Goal: Task Accomplishment & Management: Complete application form

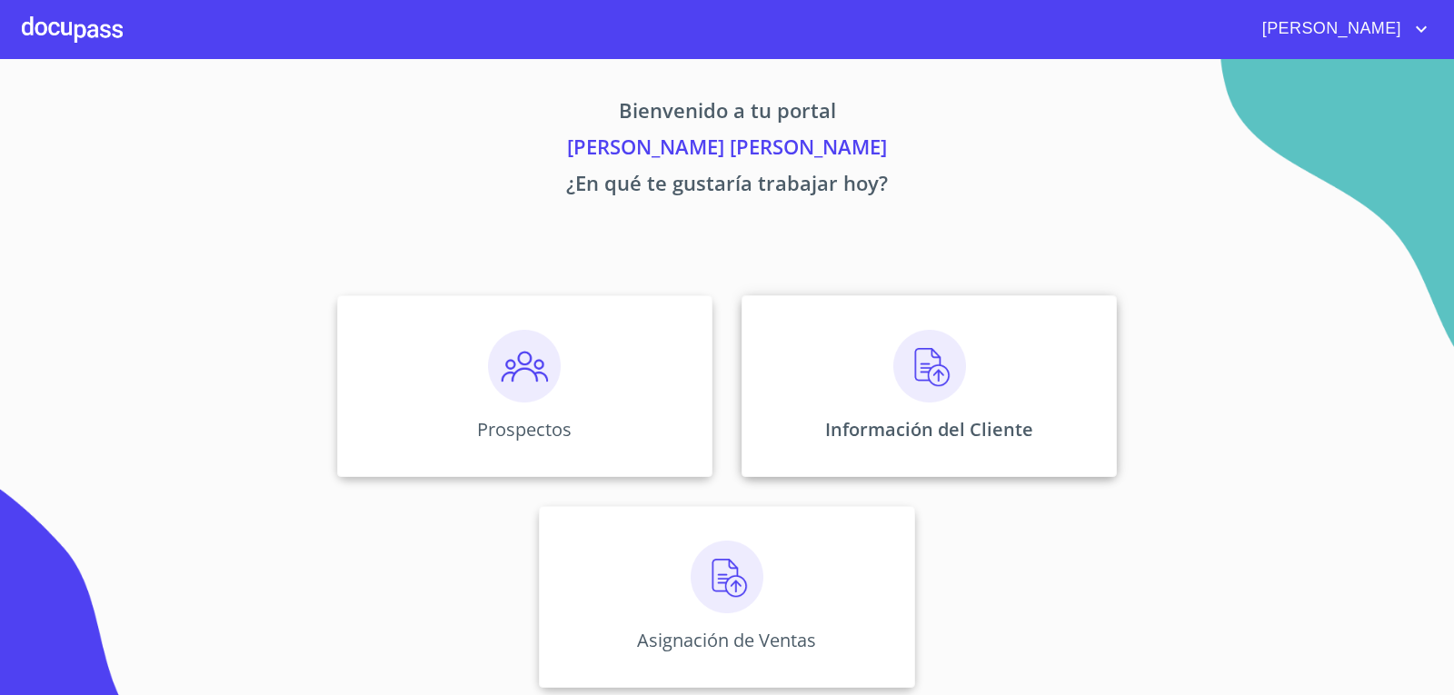
click at [899, 383] on img at bounding box center [929, 366] width 73 height 73
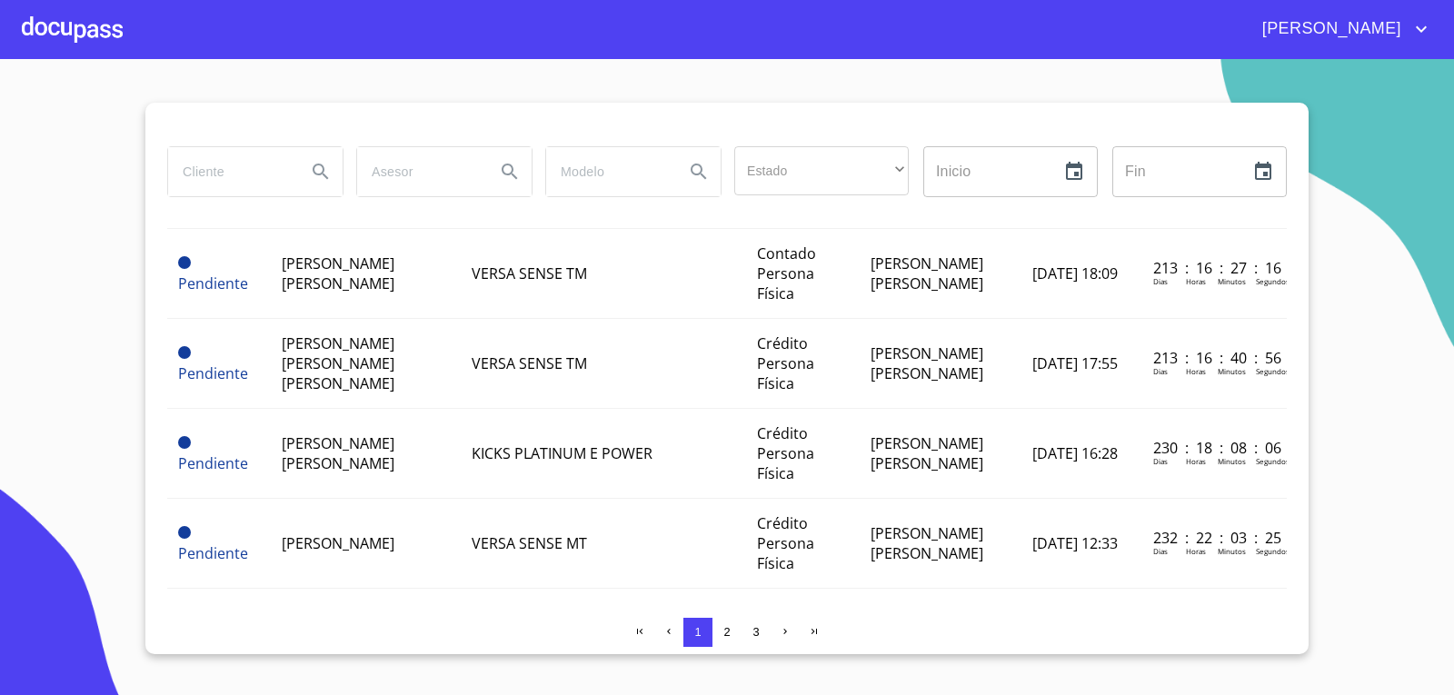
scroll to position [1090, 0]
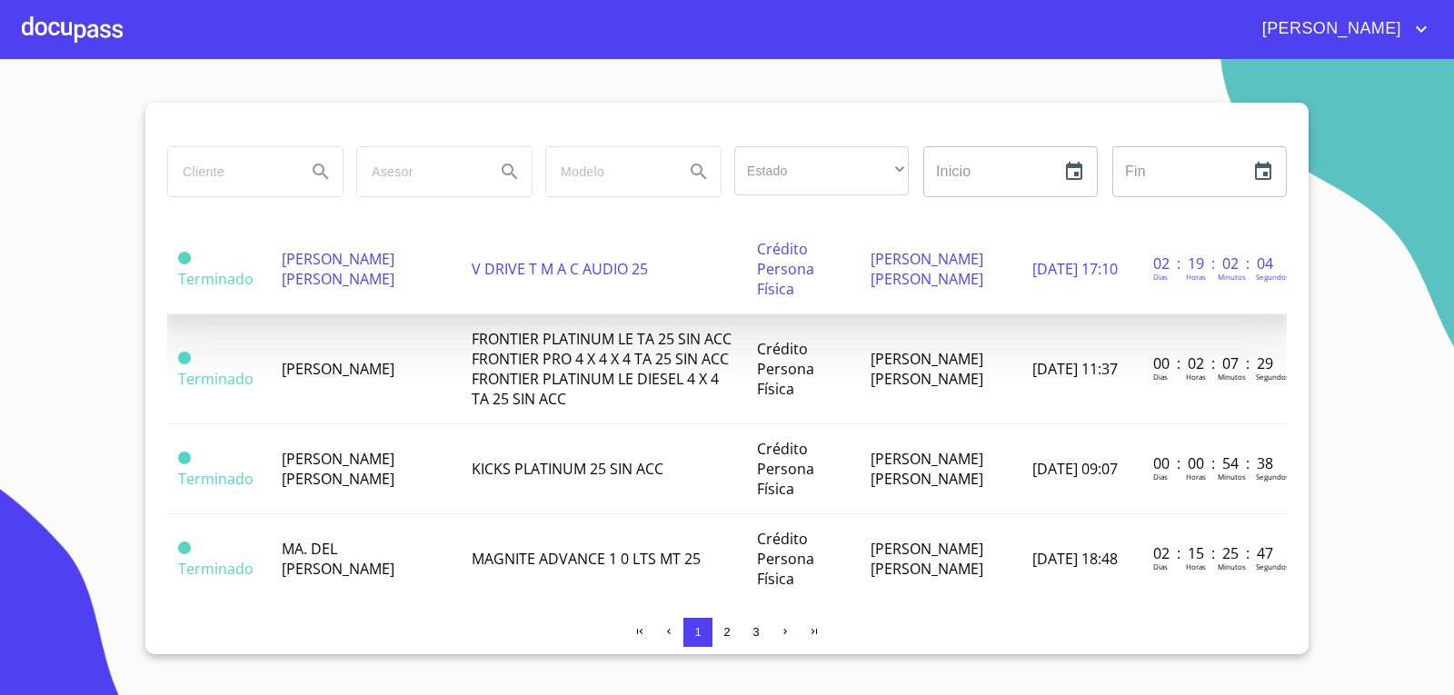
click at [371, 314] on td "[PERSON_NAME] [PERSON_NAME]" at bounding box center [366, 269] width 190 height 90
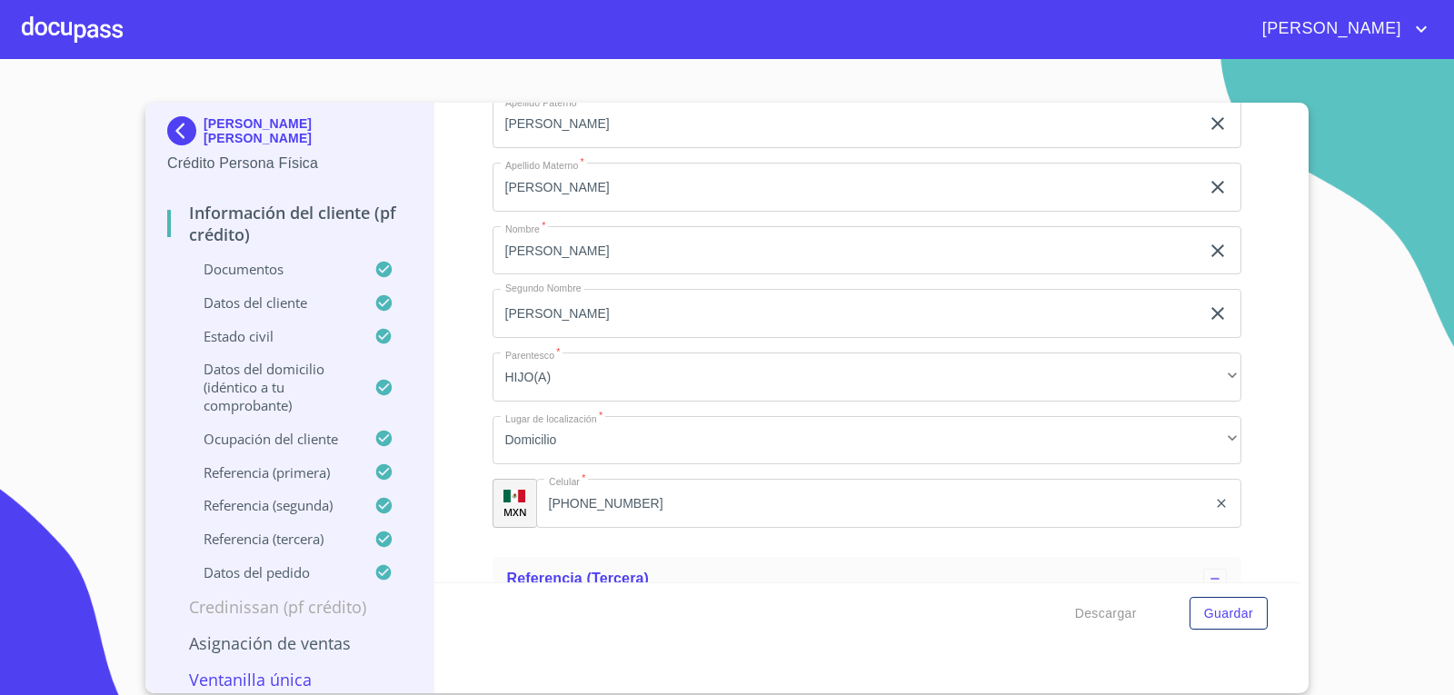
click at [248, 264] on p "Documentos" at bounding box center [270, 269] width 207 height 18
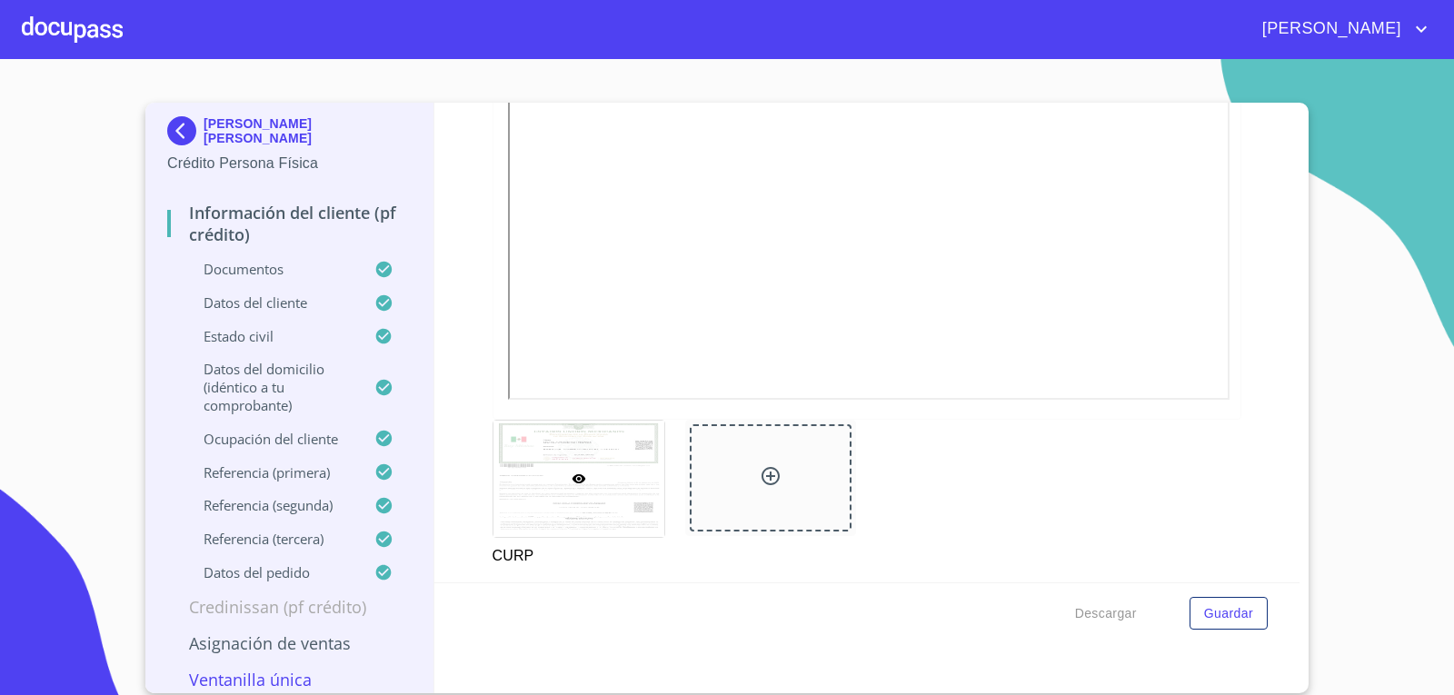
scroll to position [5010, 0]
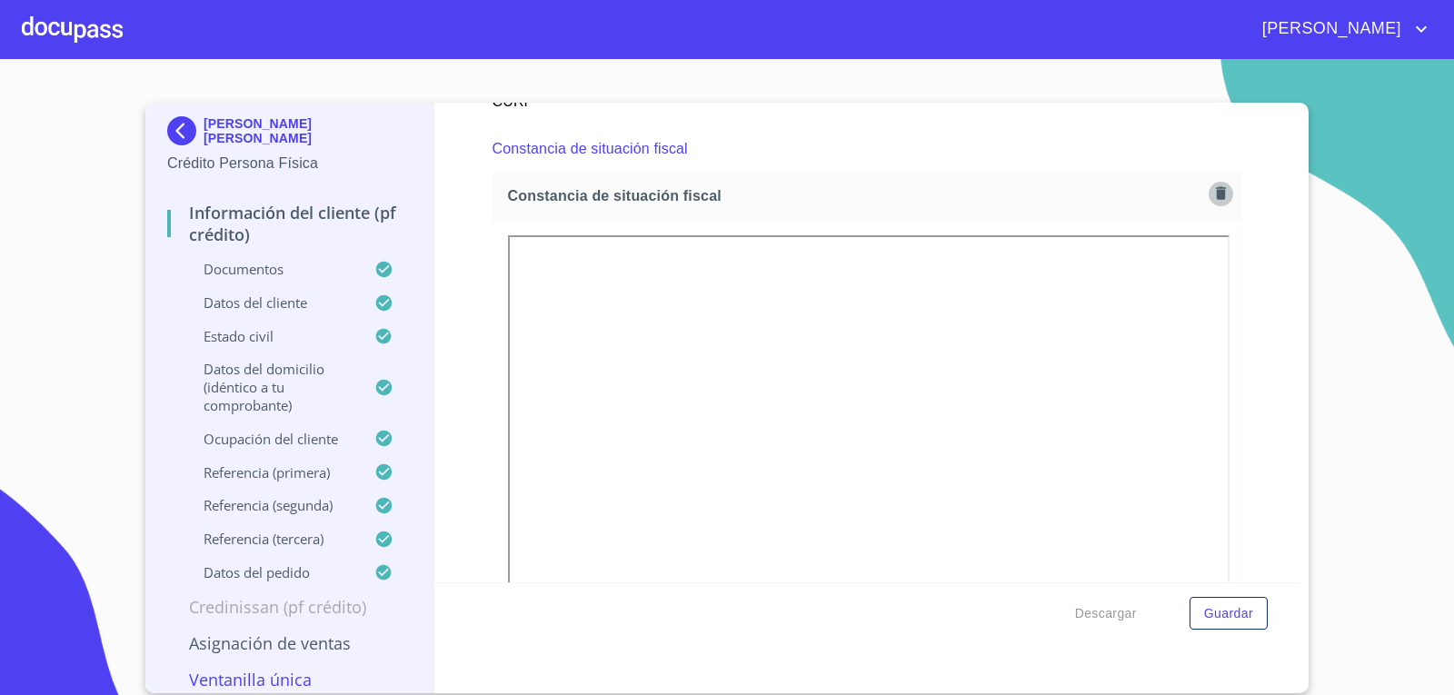
click at [1212, 201] on icon "button" at bounding box center [1220, 192] width 17 height 17
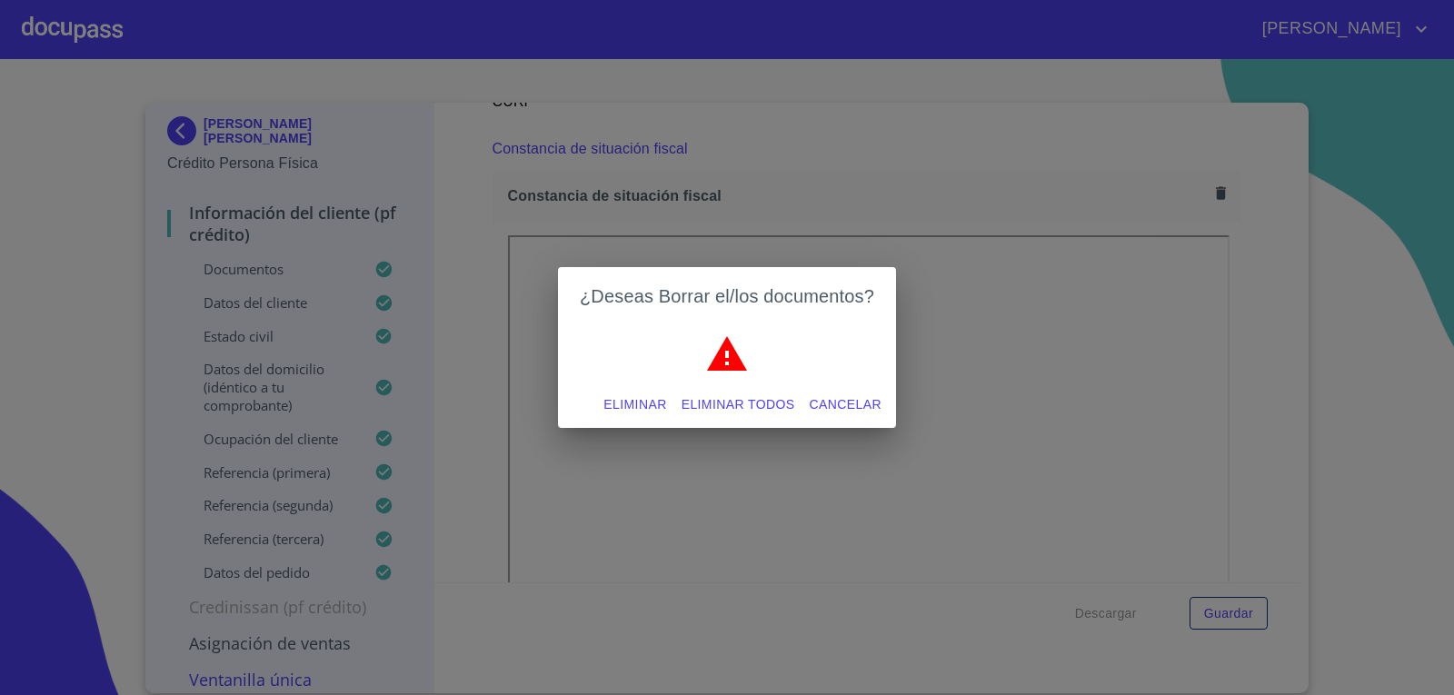
click at [641, 404] on span "Eliminar" at bounding box center [634, 404] width 63 height 23
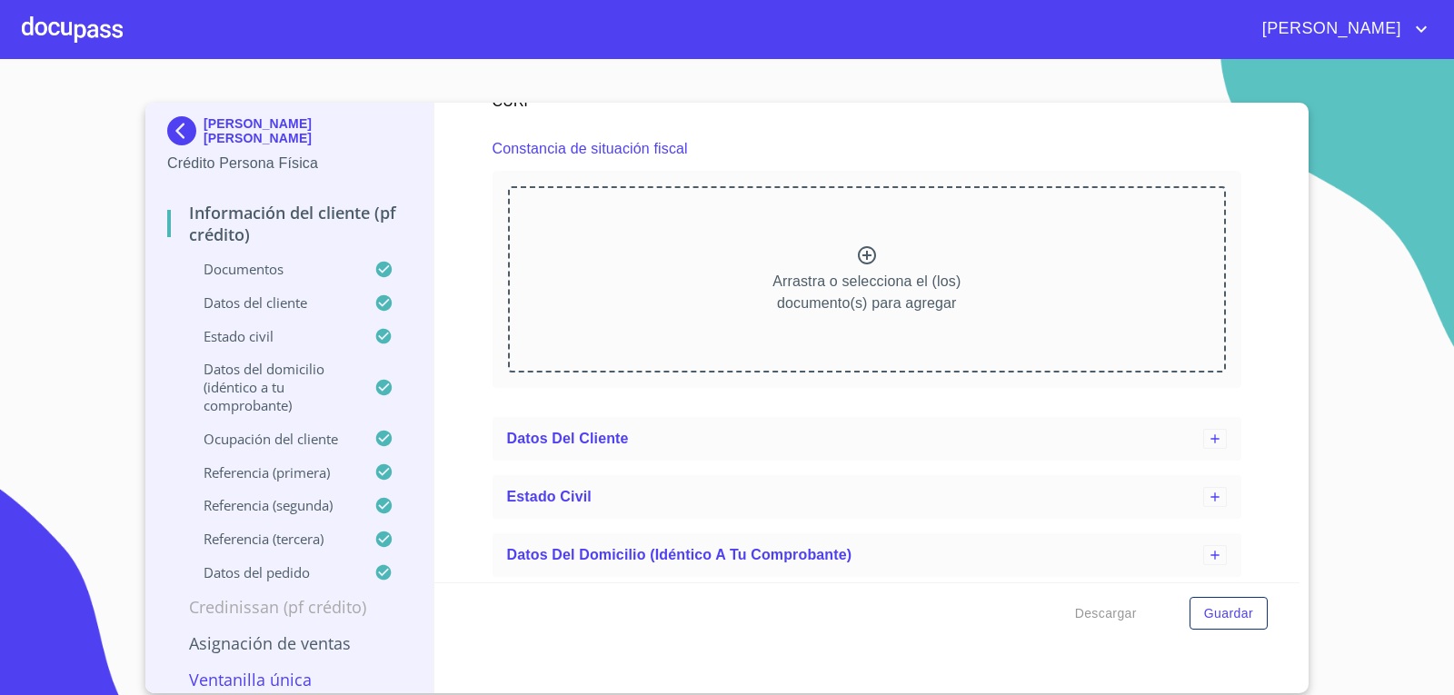
click at [856, 259] on icon at bounding box center [867, 255] width 22 height 22
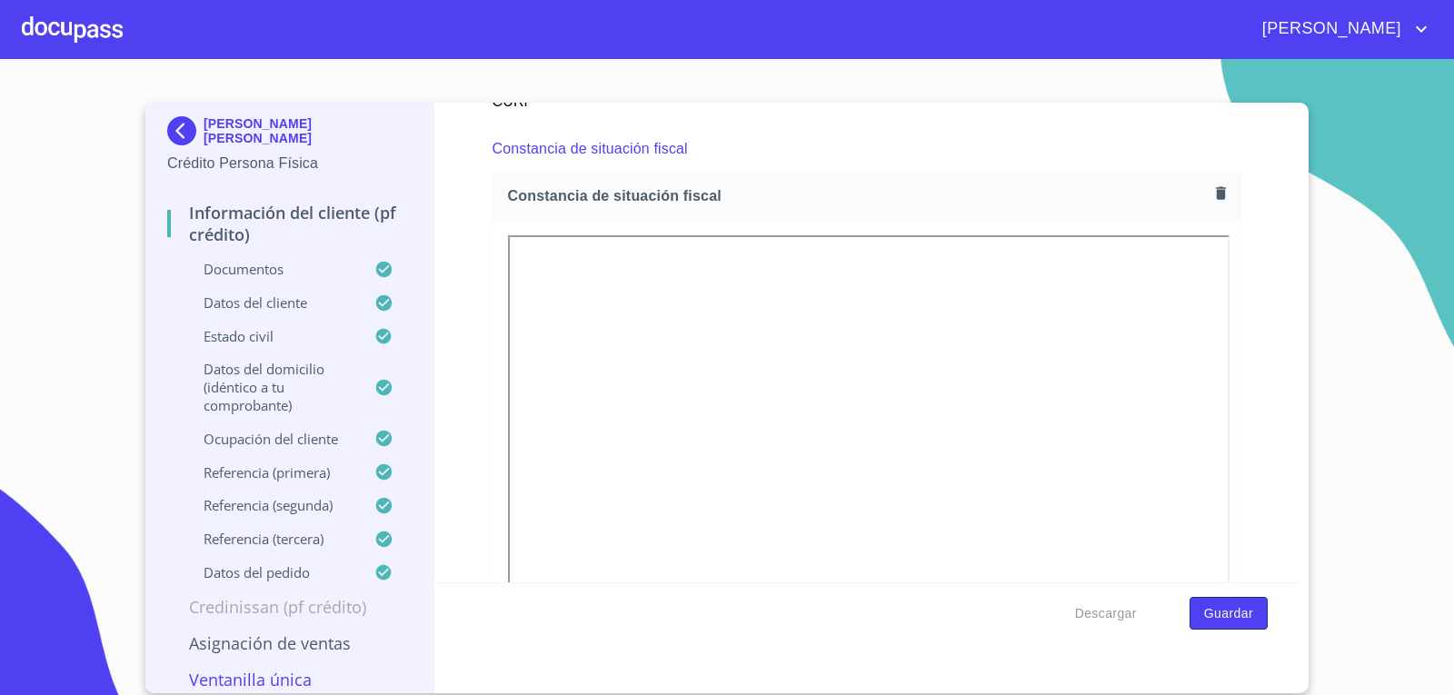
click at [1237, 619] on span "Guardar" at bounding box center [1228, 613] width 49 height 23
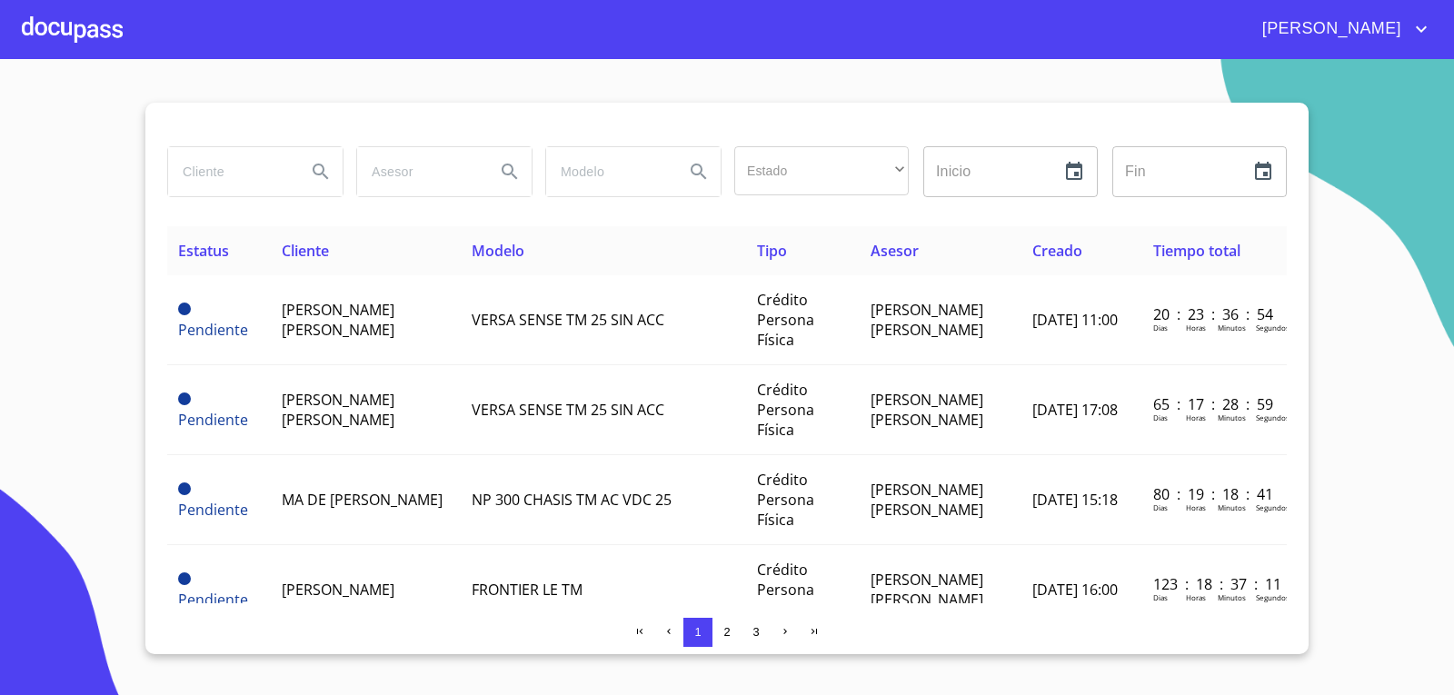
click at [77, 16] on div at bounding box center [72, 29] width 101 height 58
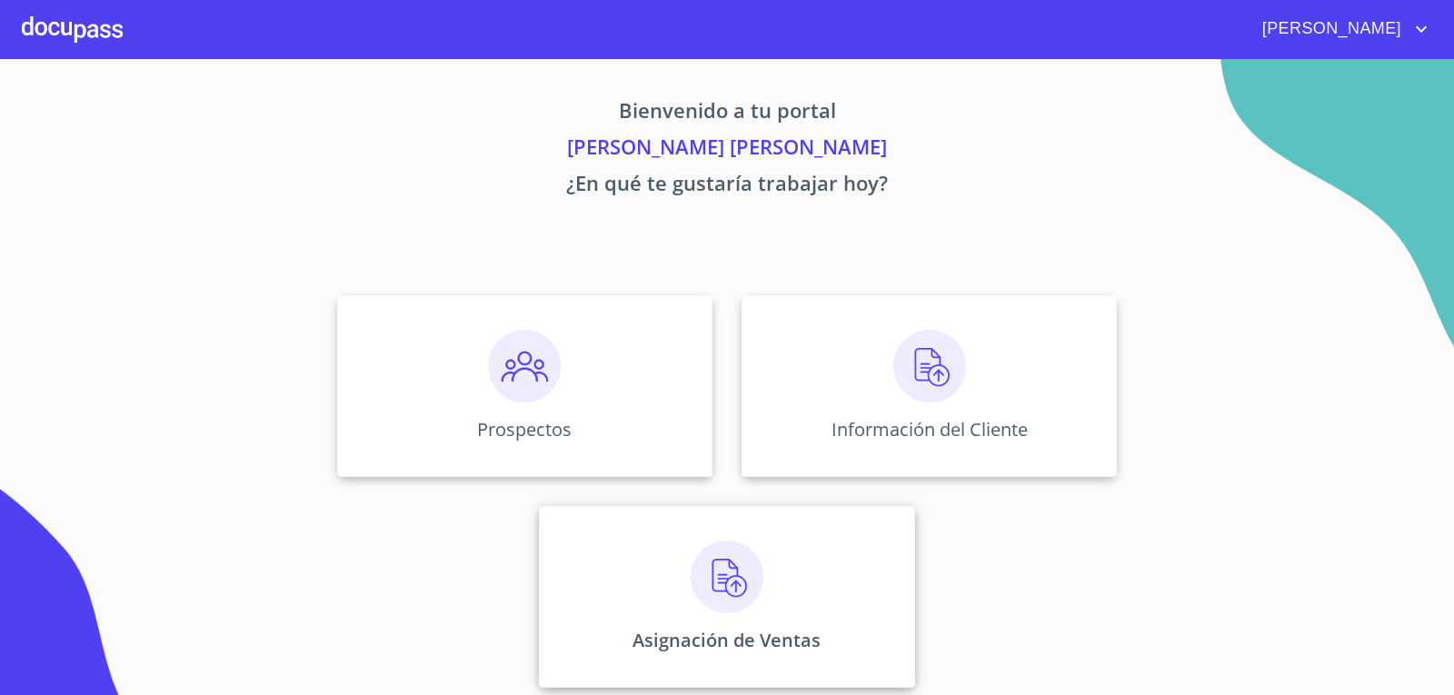
click at [707, 573] on img at bounding box center [726, 577] width 73 height 73
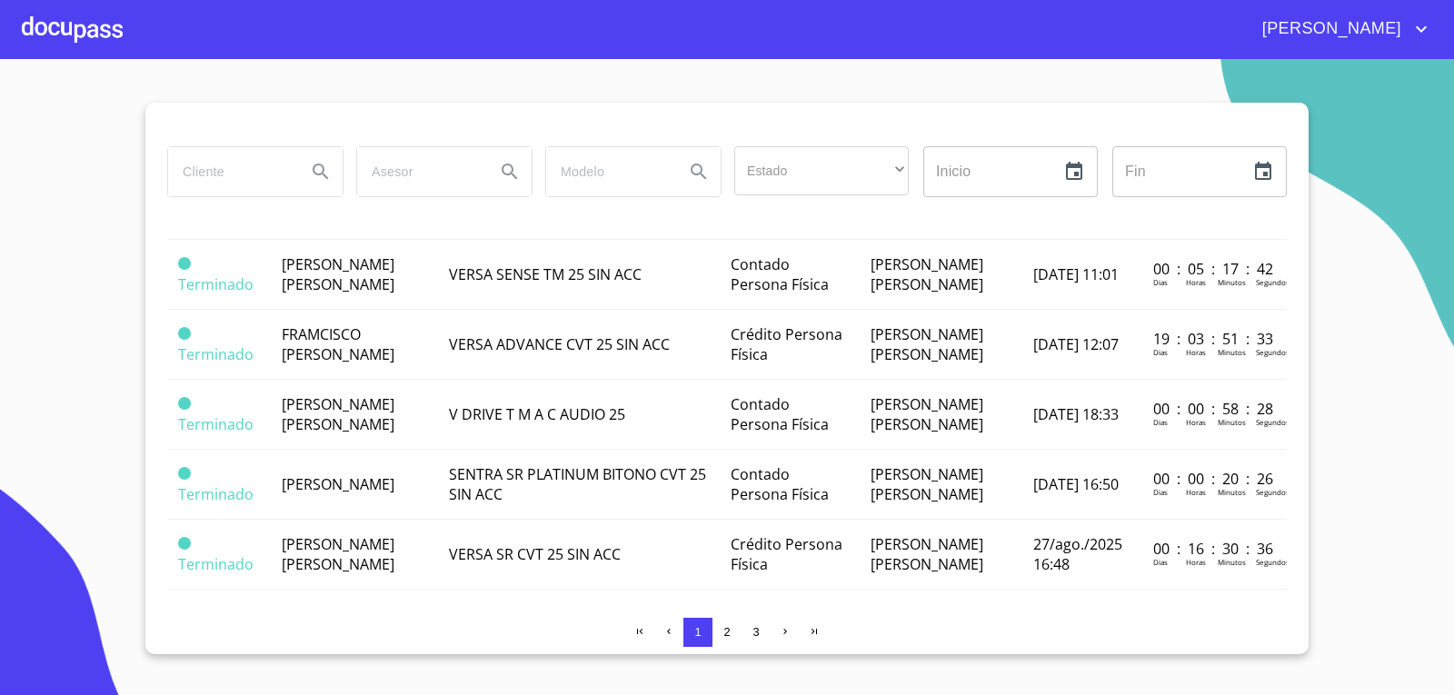
scroll to position [1454, 0]
